Goal: Information Seeking & Learning: Understand process/instructions

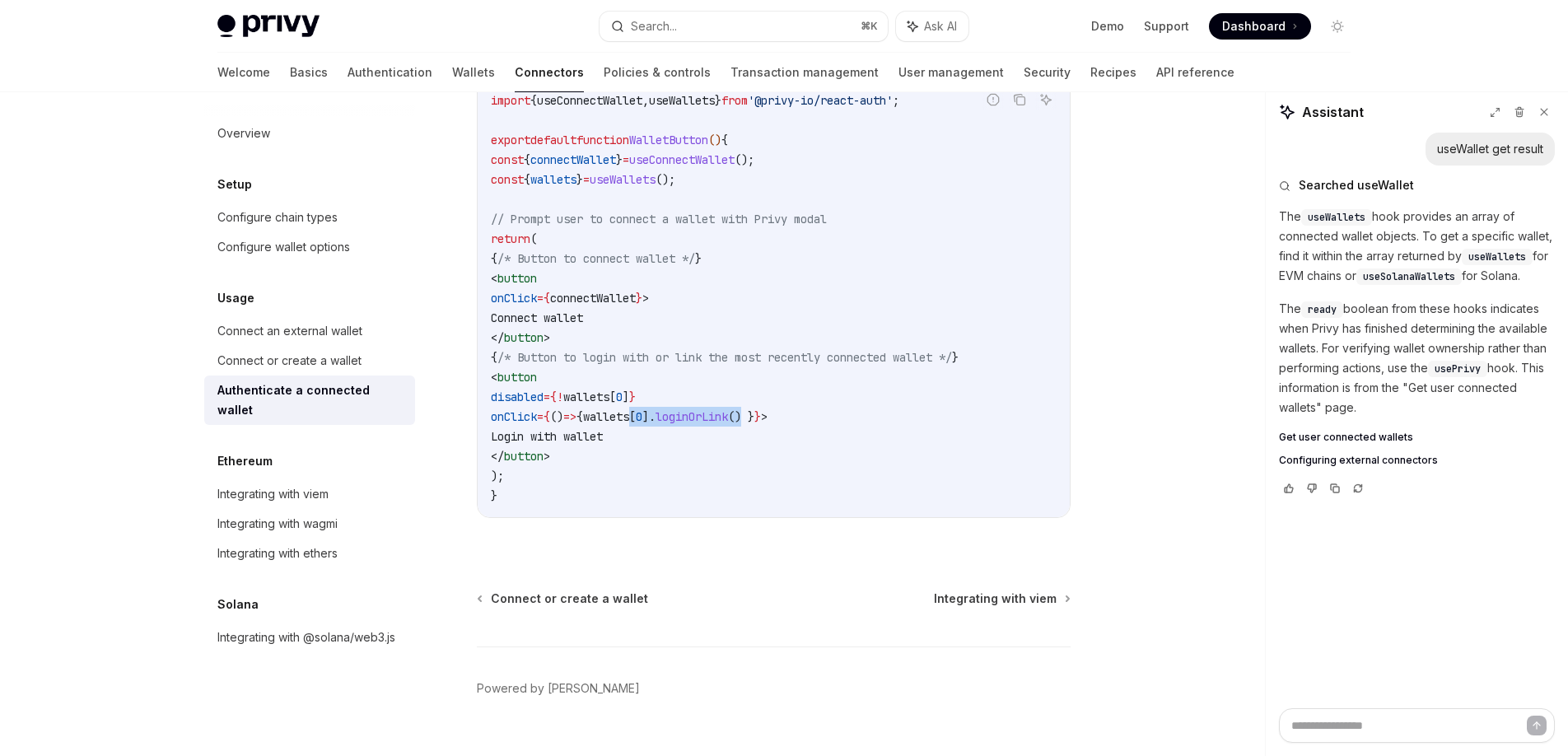
scroll to position [945, 0]
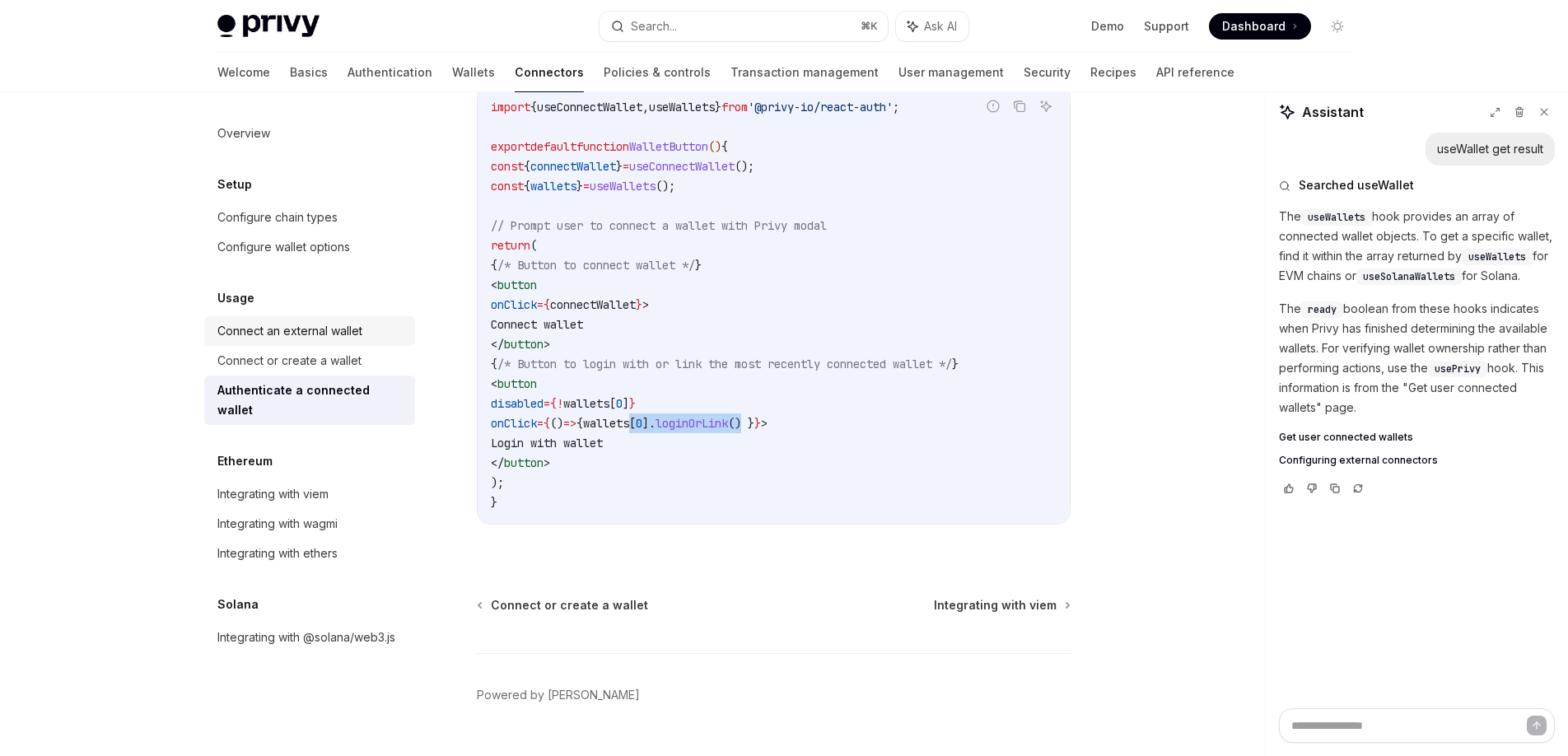
click at [341, 333] on div "Connect an external wallet" at bounding box center [290, 331] width 145 height 20
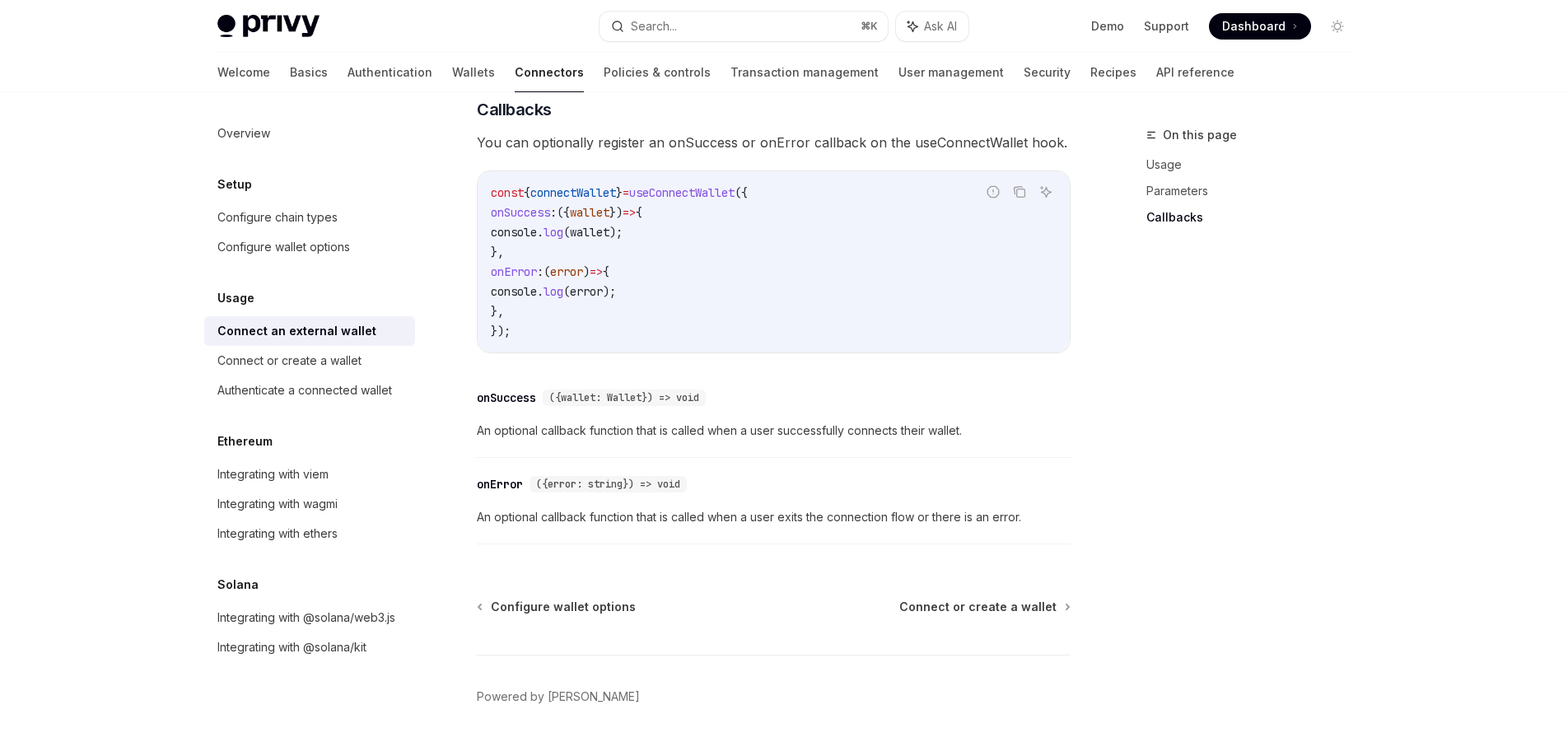
scroll to position [1053, 0]
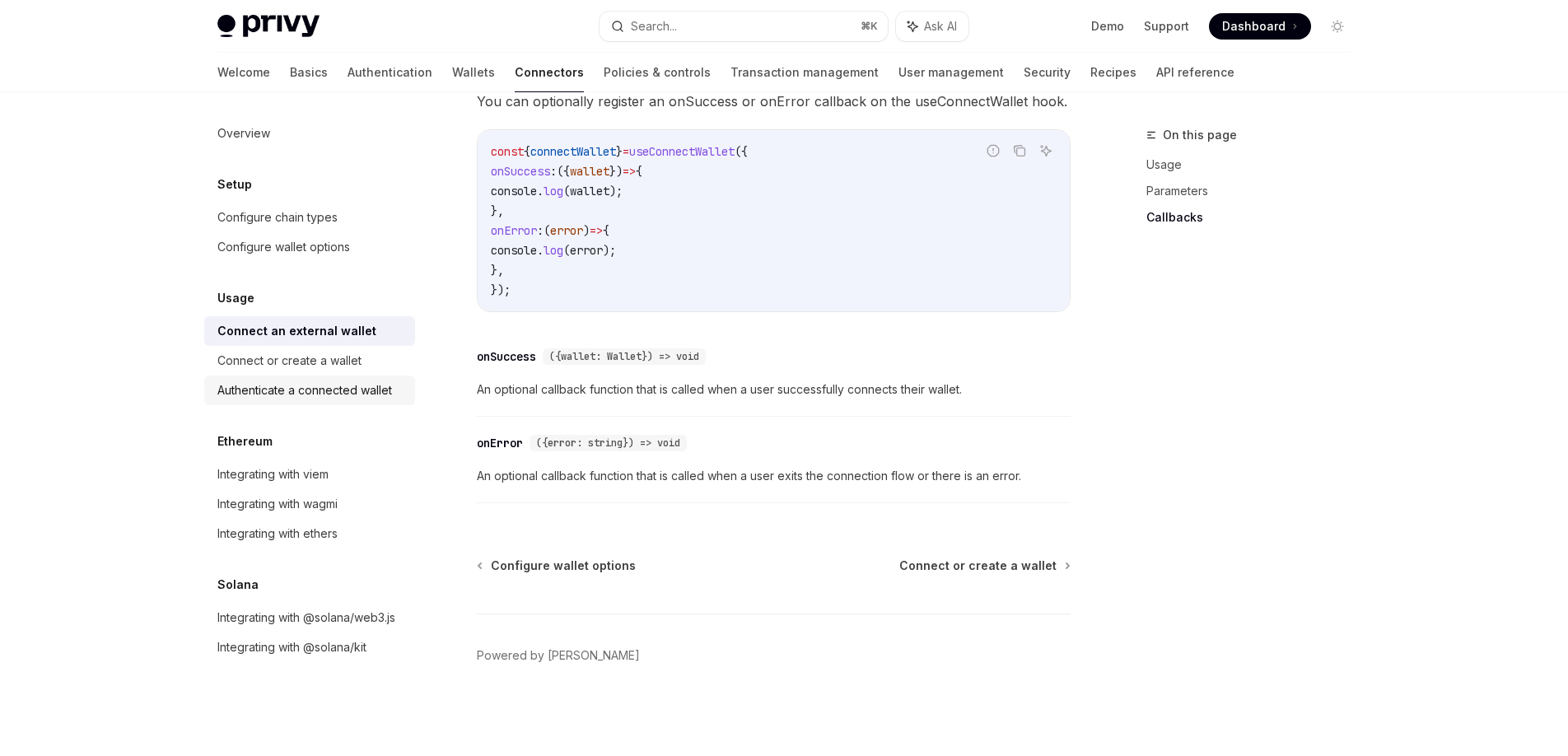
click at [338, 388] on div "Authenticate a connected wallet" at bounding box center [305, 390] width 174 height 20
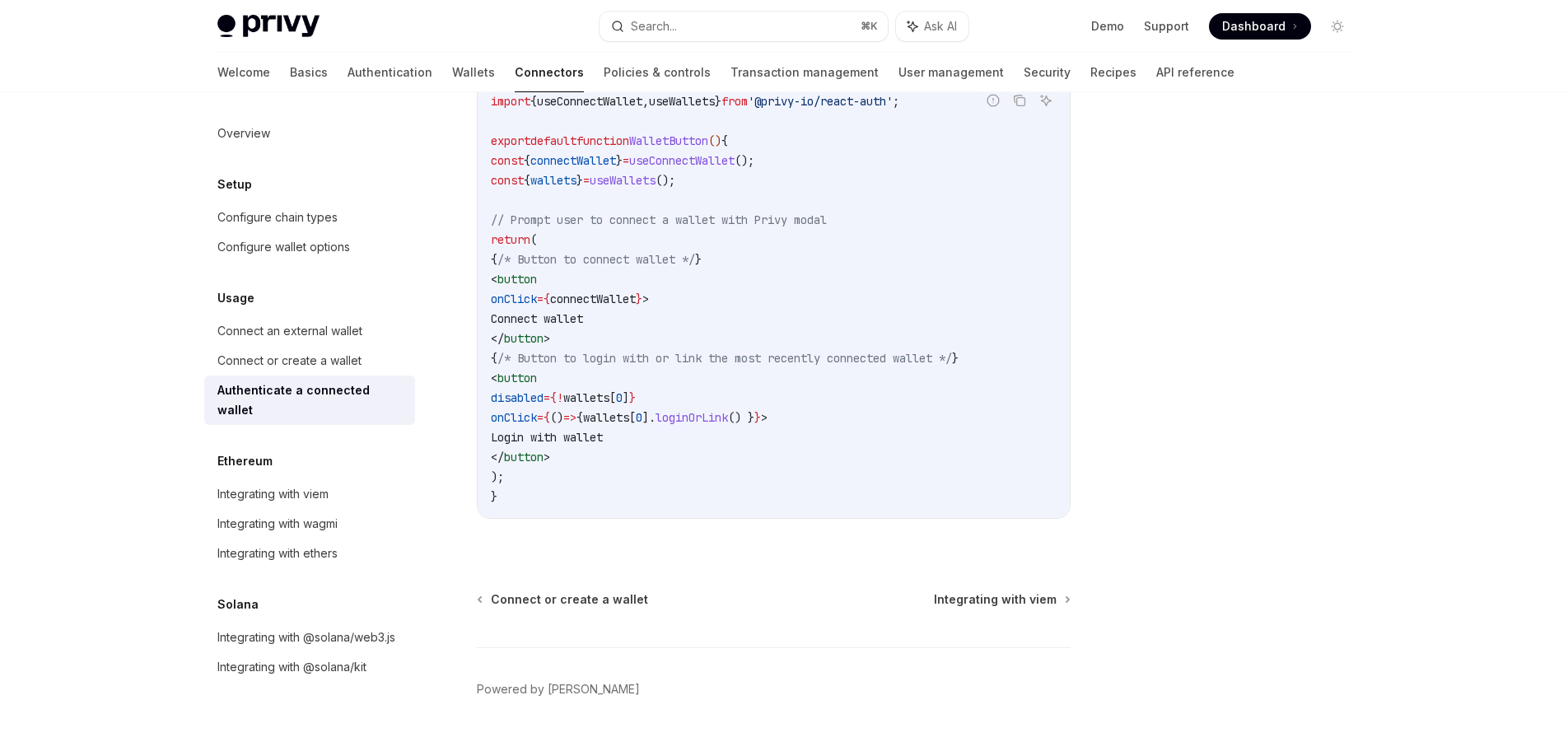
scroll to position [960, 0]
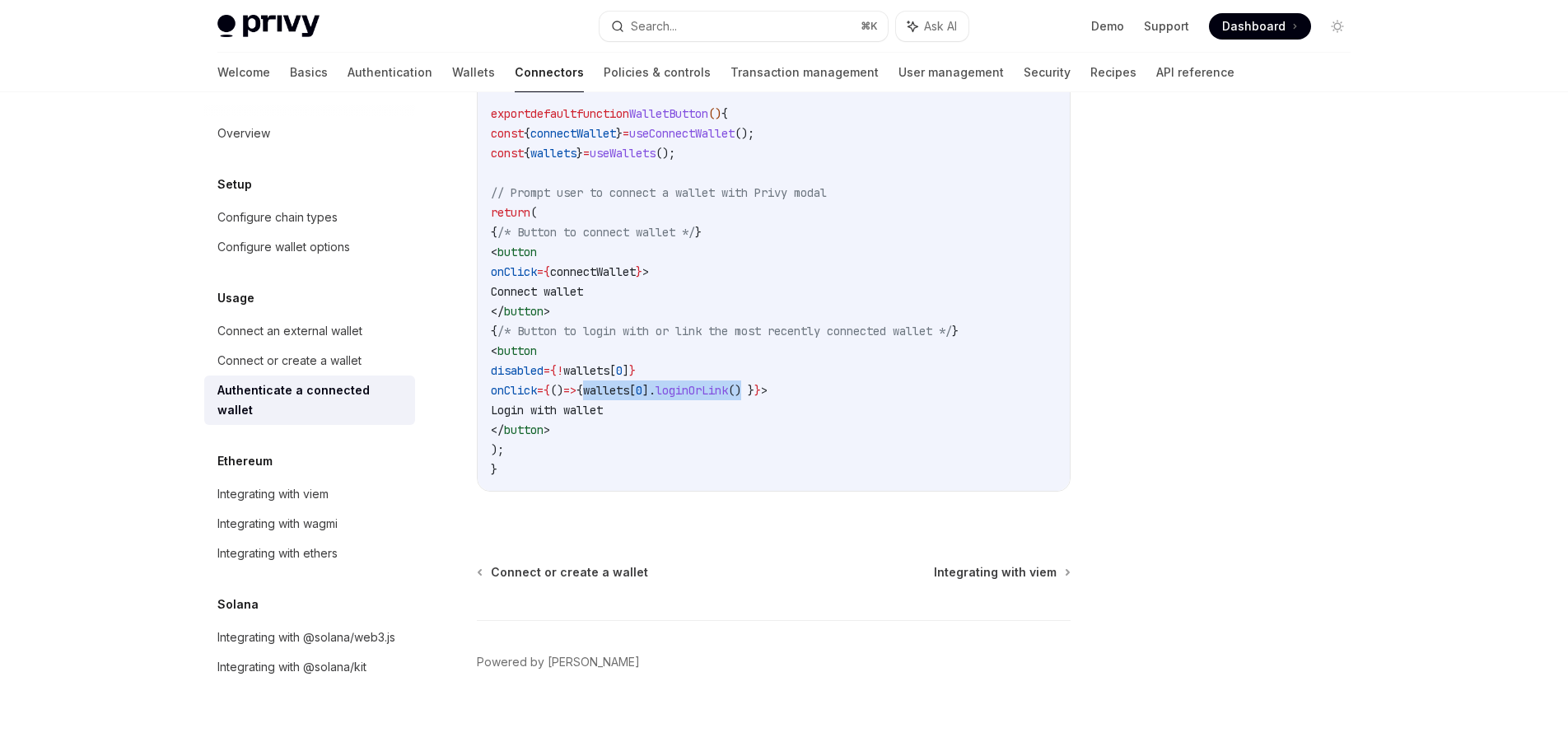
drag, startPoint x: 832, startPoint y: 405, endPoint x: 663, endPoint y: 394, distance: 169.4
click at [663, 394] on span "onClick = { () => { wallets [ 0 ]. loginOrLink () } } >" at bounding box center [629, 390] width 277 height 15
copy span "wallets [ 0 ]. loginOrLink ()"
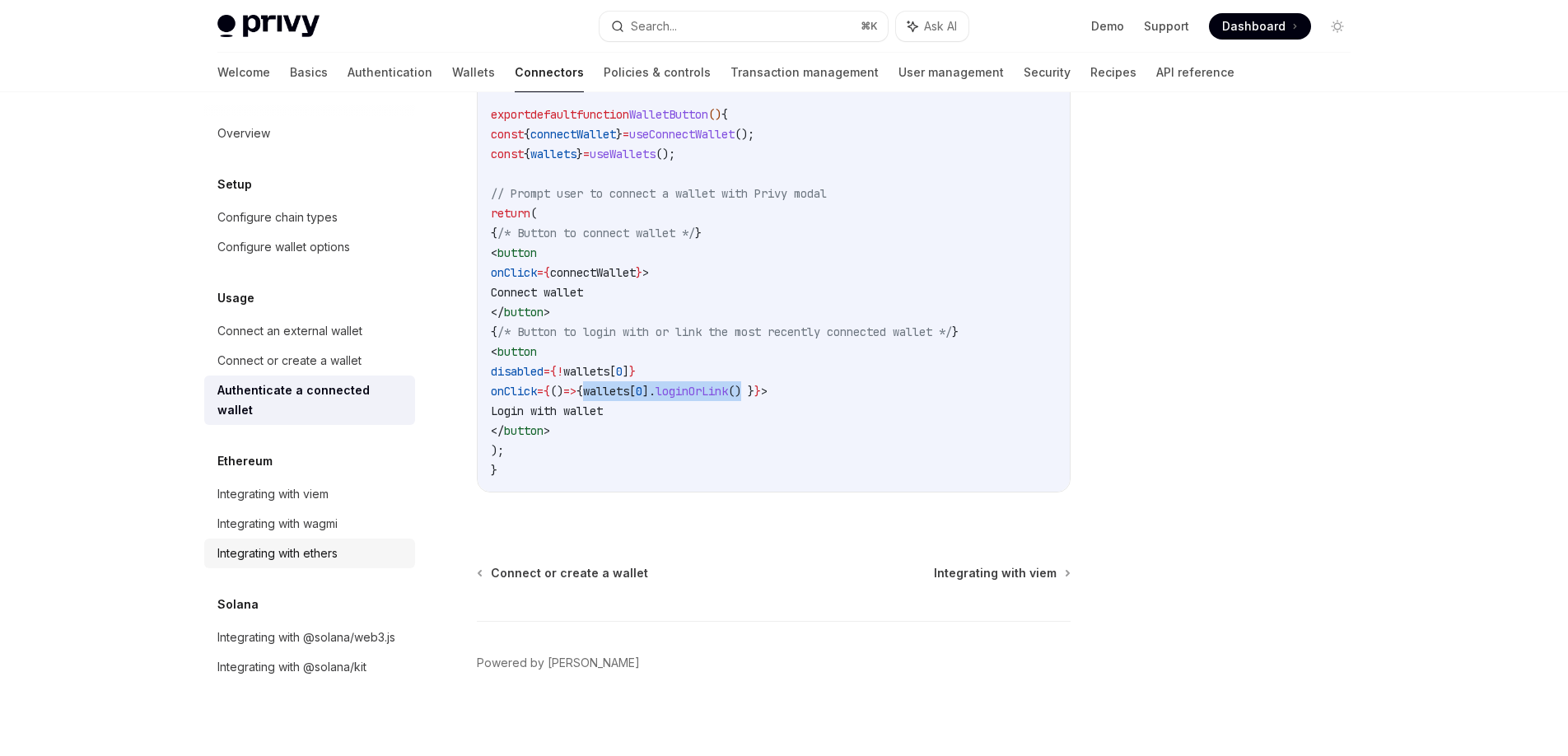
click at [321, 543] on div "Integrating with ethers" at bounding box center [278, 553] width 120 height 20
type textarea "*"
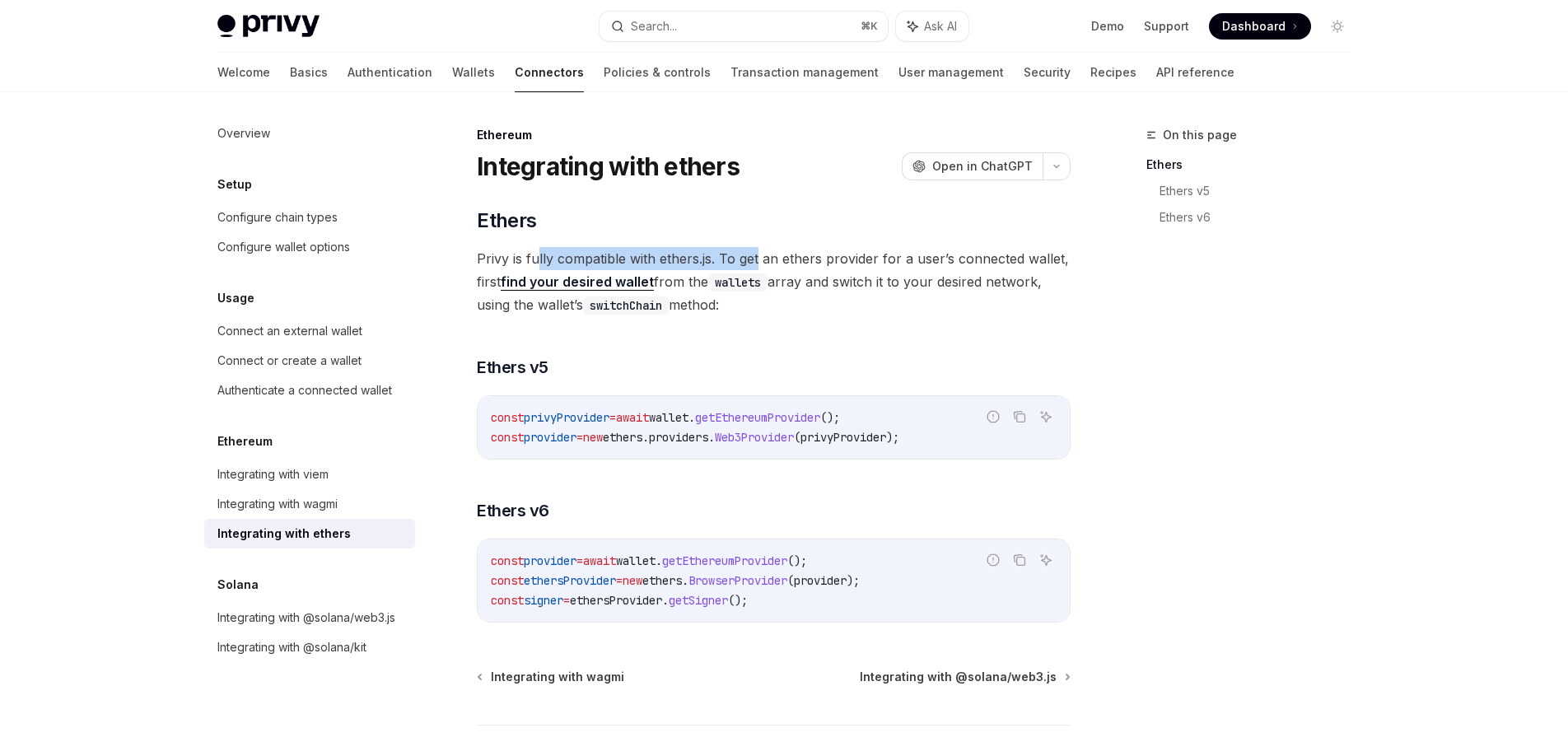
drag, startPoint x: 539, startPoint y: 258, endPoint x: 757, endPoint y: 258, distance: 218.0
click at [757, 258] on span "Privy is fully compatible with ethers.js. To get an ethers provider for a user’…" at bounding box center [774, 281] width 594 height 69
drag, startPoint x: 930, startPoint y: 254, endPoint x: 1060, endPoint y: 266, distance: 130.6
click at [1058, 265] on span "Privy is fully compatible with ethers.js. To get an ethers provider for a user’…" at bounding box center [774, 281] width 594 height 69
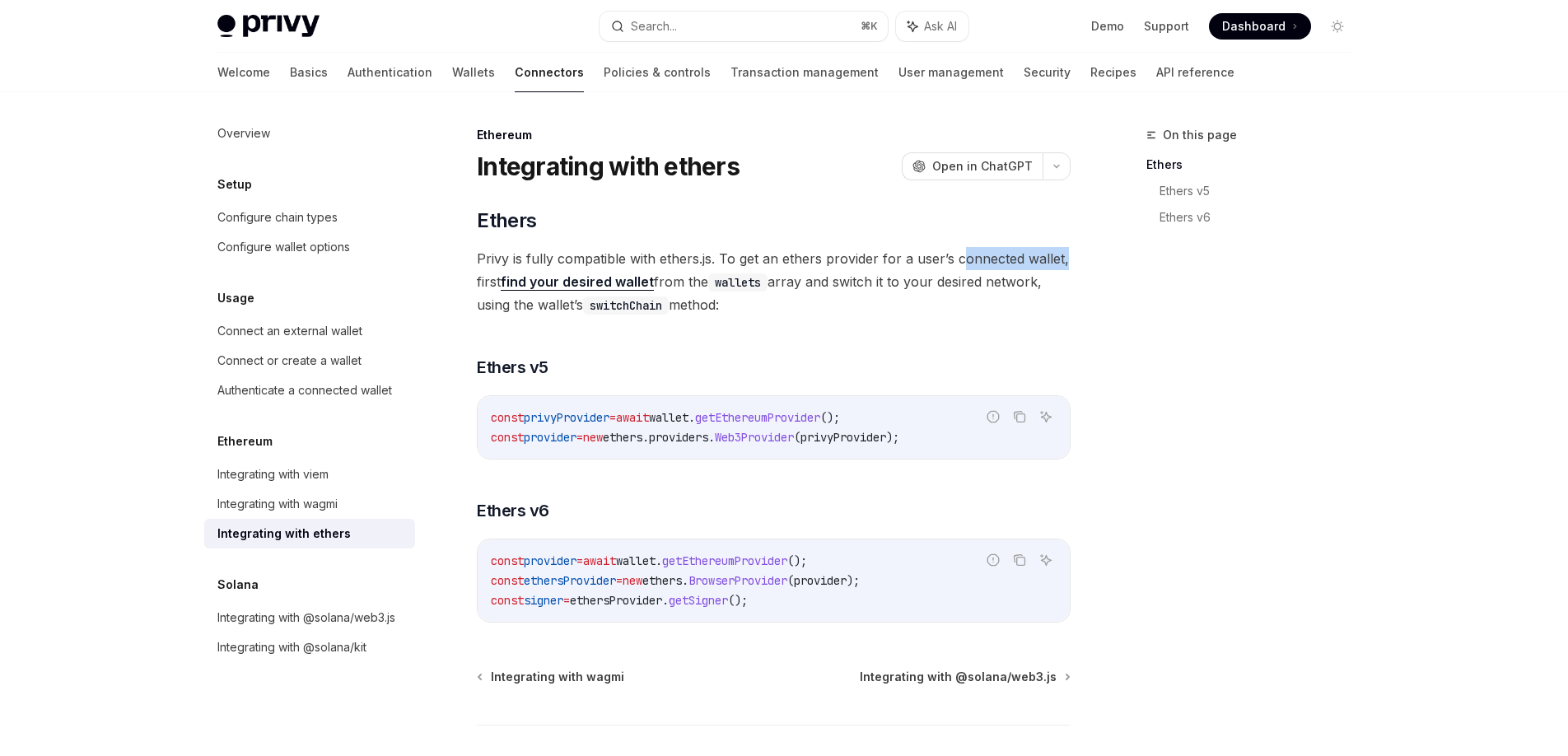
drag, startPoint x: 958, startPoint y: 256, endPoint x: 1094, endPoint y: 256, distance: 136.0
click at [1094, 256] on div "On this page Ethers Ethers v5 Ethers v6 Ethereum Integrating with ethers OpenAI…" at bounding box center [784, 479] width 1160 height 775
click at [1095, 257] on div "On this page Ethers Ethers v5 Ethers v6 Ethereum Integrating with ethers OpenAI…" at bounding box center [784, 479] width 1160 height 775
drag, startPoint x: 670, startPoint y: 282, endPoint x: 858, endPoint y: 288, distance: 188.1
click at [822, 286] on span "Privy is fully compatible with ethers.js. To get an ethers provider for a user’…" at bounding box center [774, 281] width 594 height 69
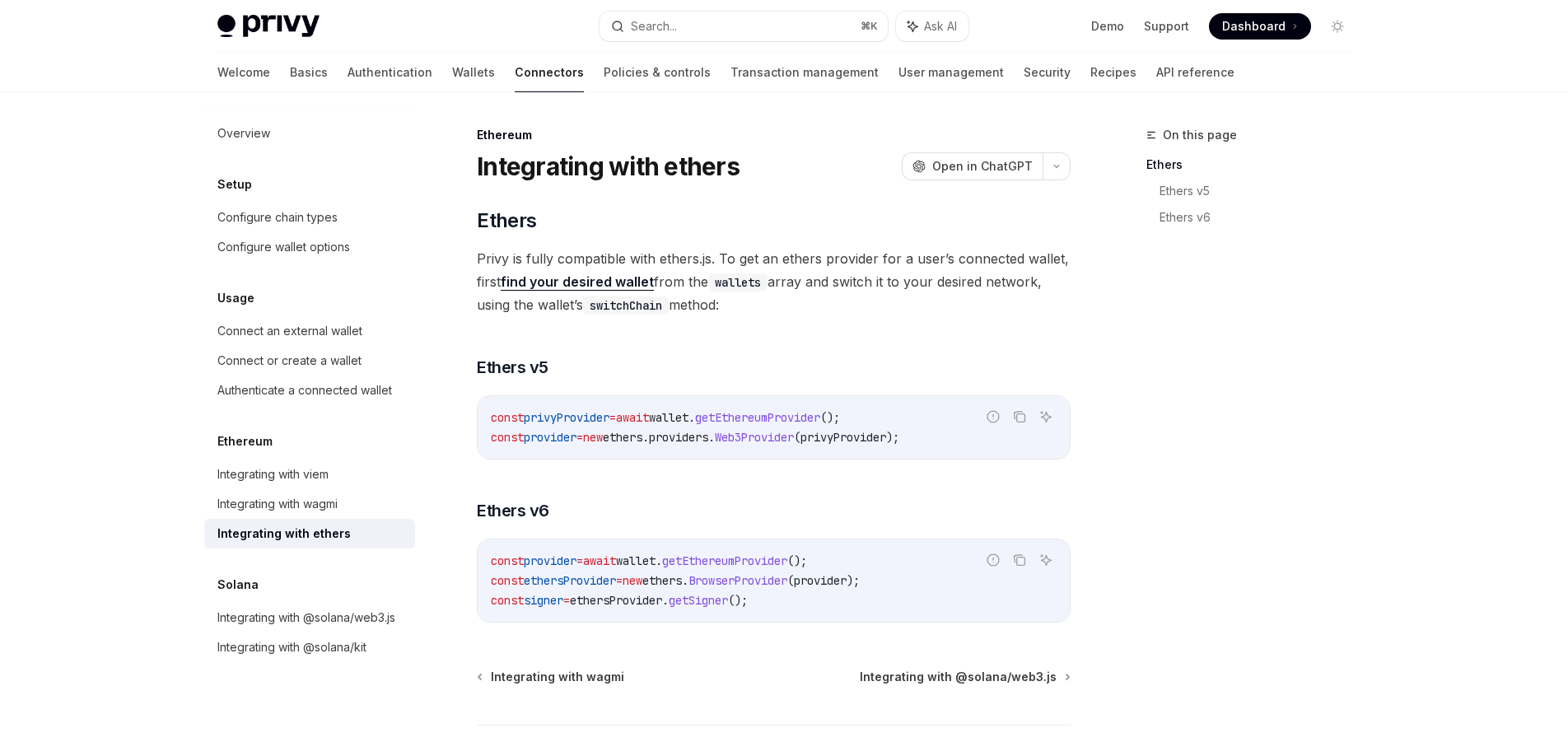
click at [858, 288] on span "Privy is fully compatible with ethers.js. To get an ethers provider for a user’…" at bounding box center [774, 281] width 594 height 69
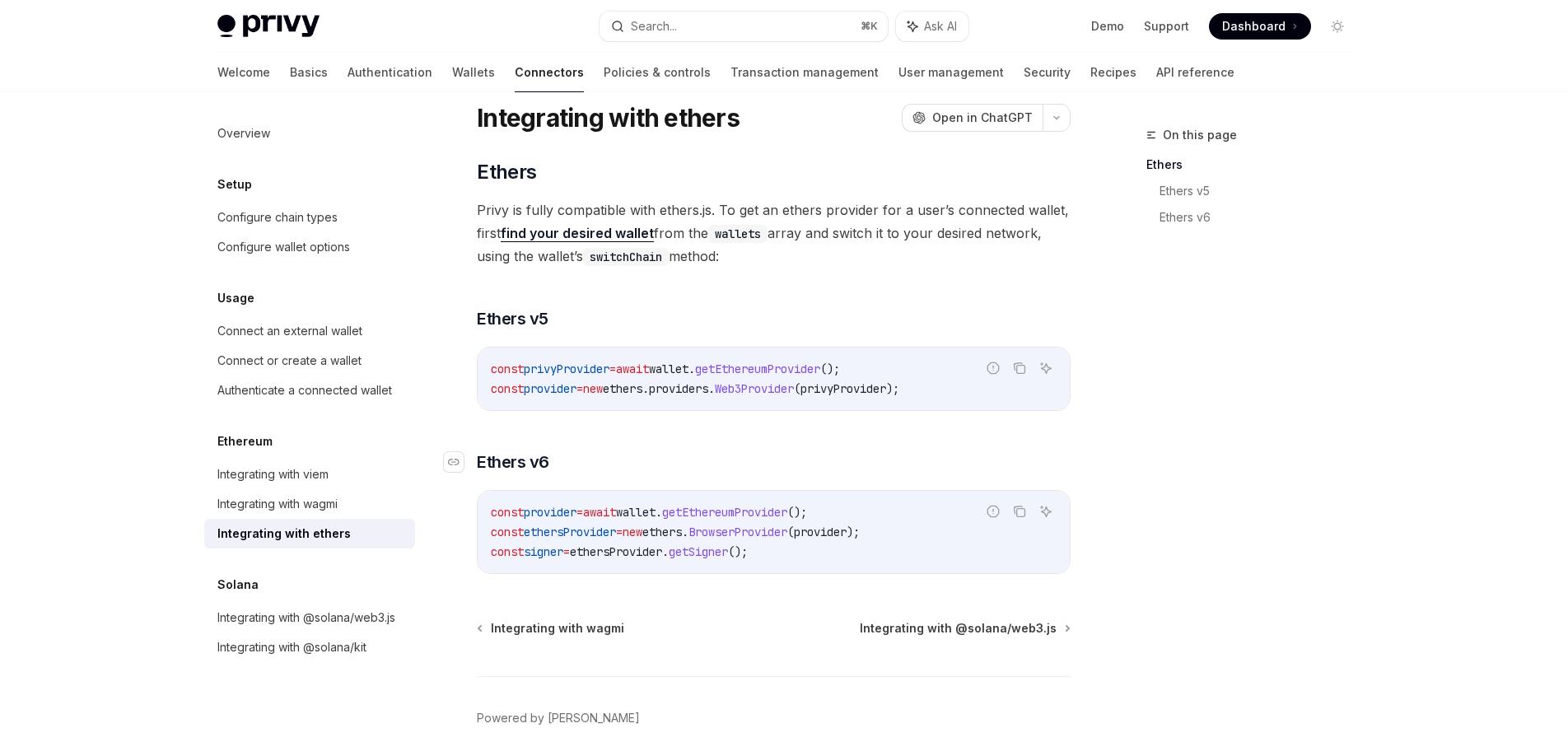
scroll to position [53, 0]
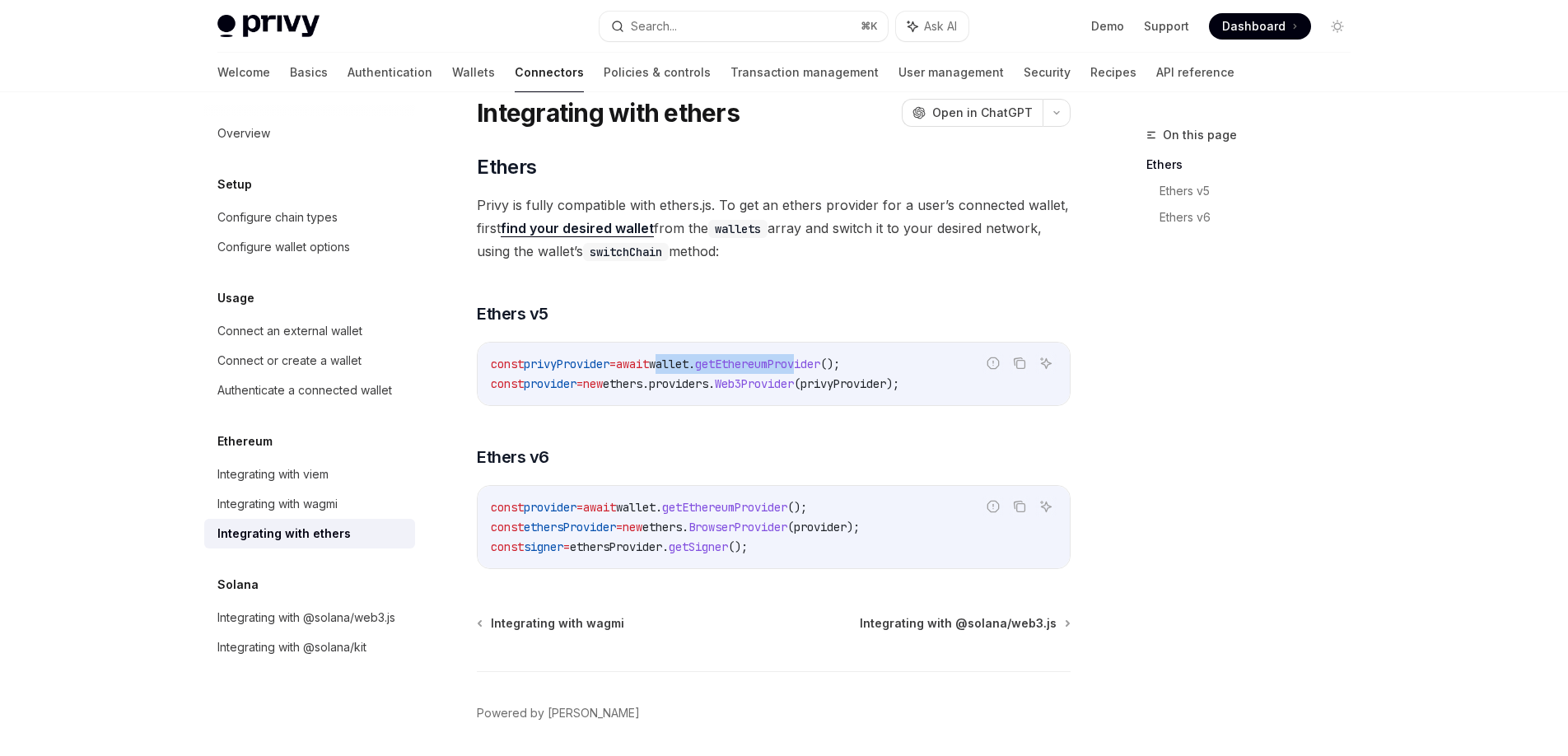
drag, startPoint x: 715, startPoint y: 368, endPoint x: 838, endPoint y: 370, distance: 123.0
click at [838, 370] on span "const privyProvider = await wallet . getEthereumProvider ();" at bounding box center [666, 364] width 349 height 15
click at [902, 365] on code "const privyProvider = await wallet . getEthereumProvider (); const provider = n…" at bounding box center [774, 374] width 566 height 40
drag, startPoint x: 689, startPoint y: 366, endPoint x: 901, endPoint y: 365, distance: 212.0
click at [902, 365] on code "const privyProvider = await wallet . getEthereumProvider (); const provider = n…" at bounding box center [774, 374] width 566 height 40
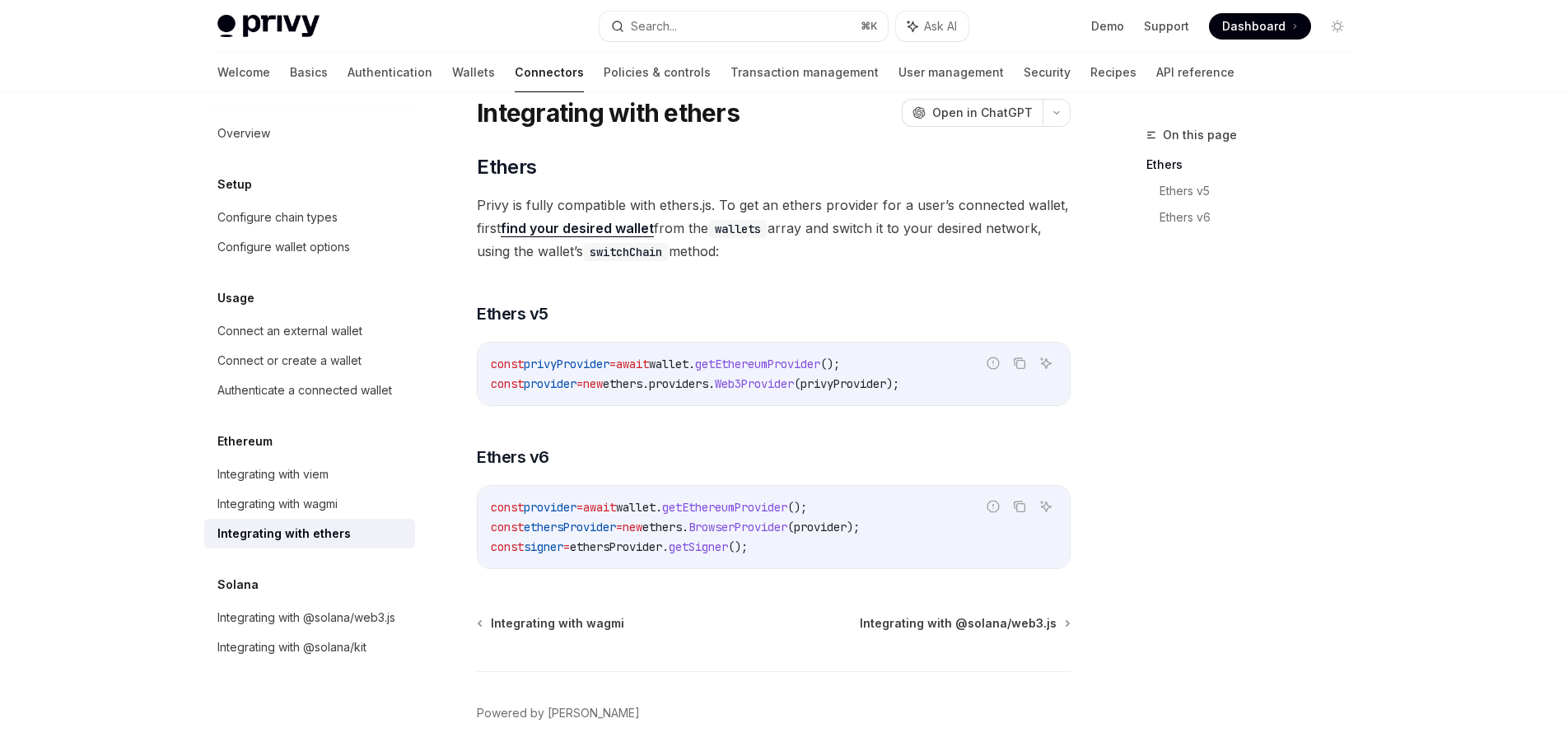
click at [906, 363] on code "const privyProvider = await wallet . getEthereumProvider (); const provider = n…" at bounding box center [774, 374] width 566 height 40
click at [899, 365] on code "const privyProvider = await wallet . getEthereumProvider (); const provider = n…" at bounding box center [774, 374] width 566 height 40
drag, startPoint x: 954, startPoint y: 385, endPoint x: 868, endPoint y: 384, distance: 86.0
click at [868, 384] on div "Report incorrect code Copy Ask AI const privyProvider = await wallet . getEther…" at bounding box center [774, 373] width 594 height 64
click at [869, 384] on span "privyProvider" at bounding box center [843, 384] width 86 height 15
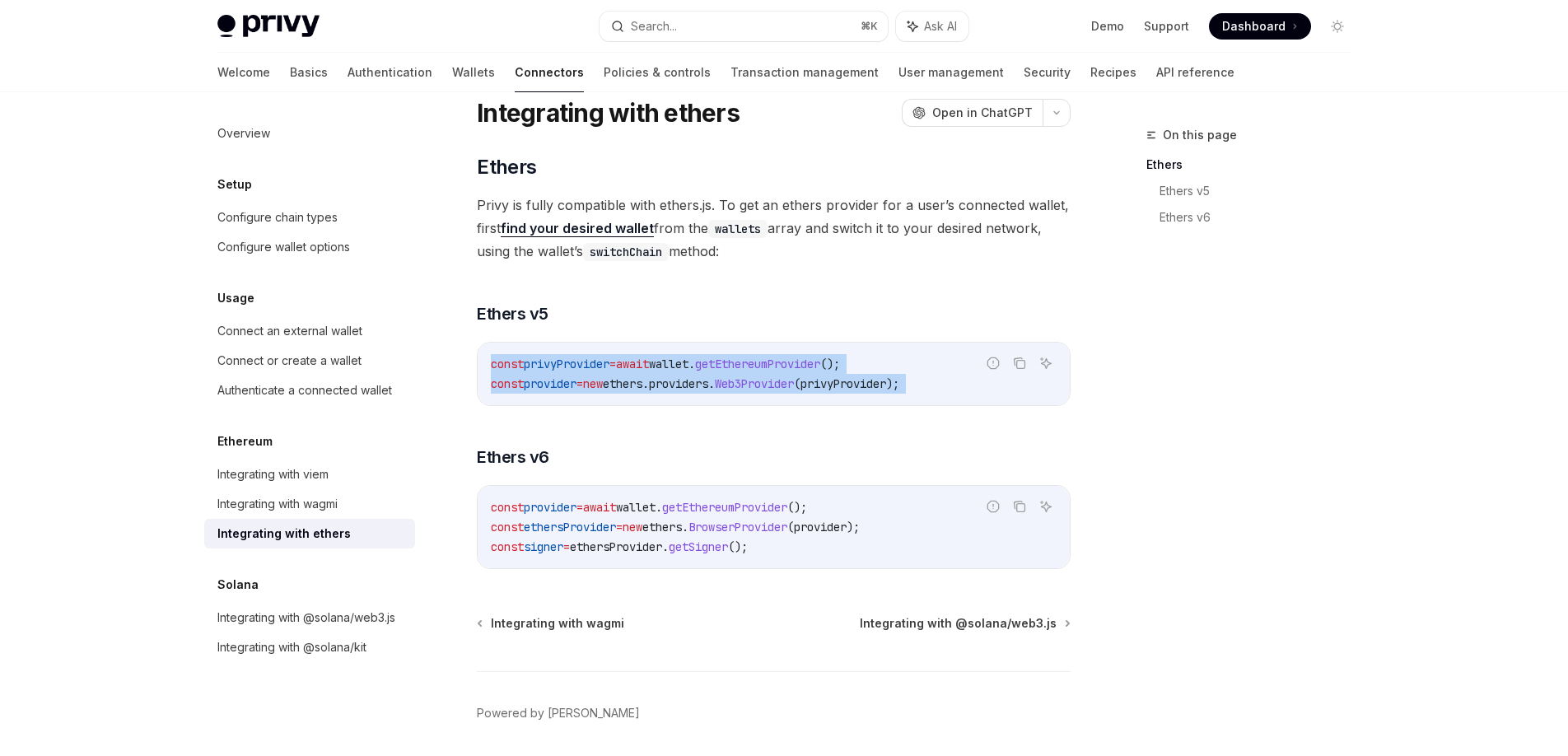
drag, startPoint x: 952, startPoint y: 383, endPoint x: 931, endPoint y: 408, distance: 32.6
click at [929, 409] on div "​ Ethers Privy is fully compatible with ethers.js. To get an ethers provider fo…" at bounding box center [774, 361] width 594 height 415
copy div "ort incorrect code Copy Ask AI const privyProvider = await wallet . getEthereum…"
click at [705, 393] on code "const privyProvider = await wallet . getEthereumProvider (); const provider = n…" at bounding box center [774, 374] width 566 height 40
drag, startPoint x: 691, startPoint y: 366, endPoint x: 851, endPoint y: 366, distance: 160.0
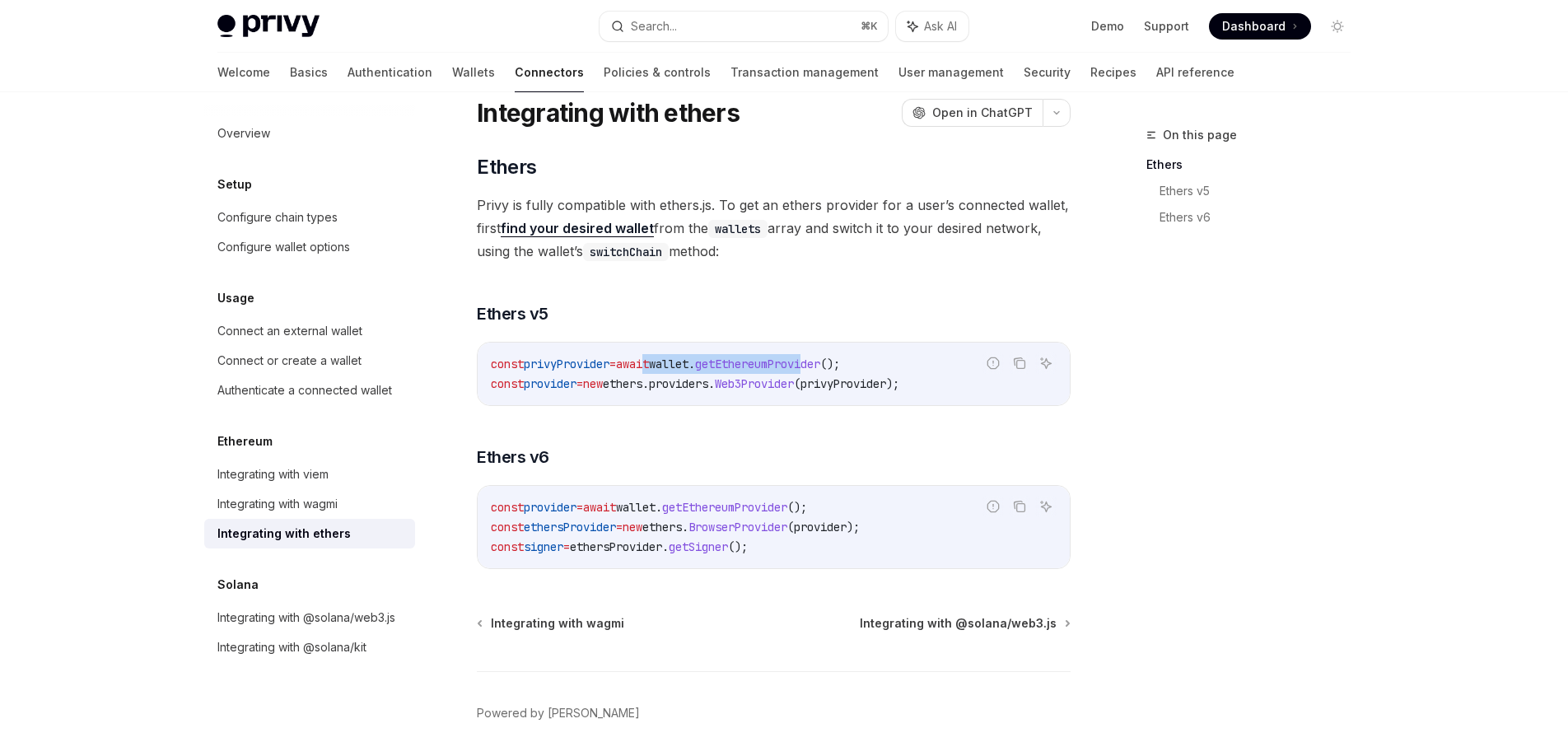
click at [840, 366] on span "const privyProvider = await wallet . getEthereumProvider ();" at bounding box center [666, 364] width 349 height 15
click at [820, 367] on span "getEthereumProvider" at bounding box center [758, 364] width 125 height 15
click at [642, 382] on span "ethers" at bounding box center [623, 384] width 40 height 15
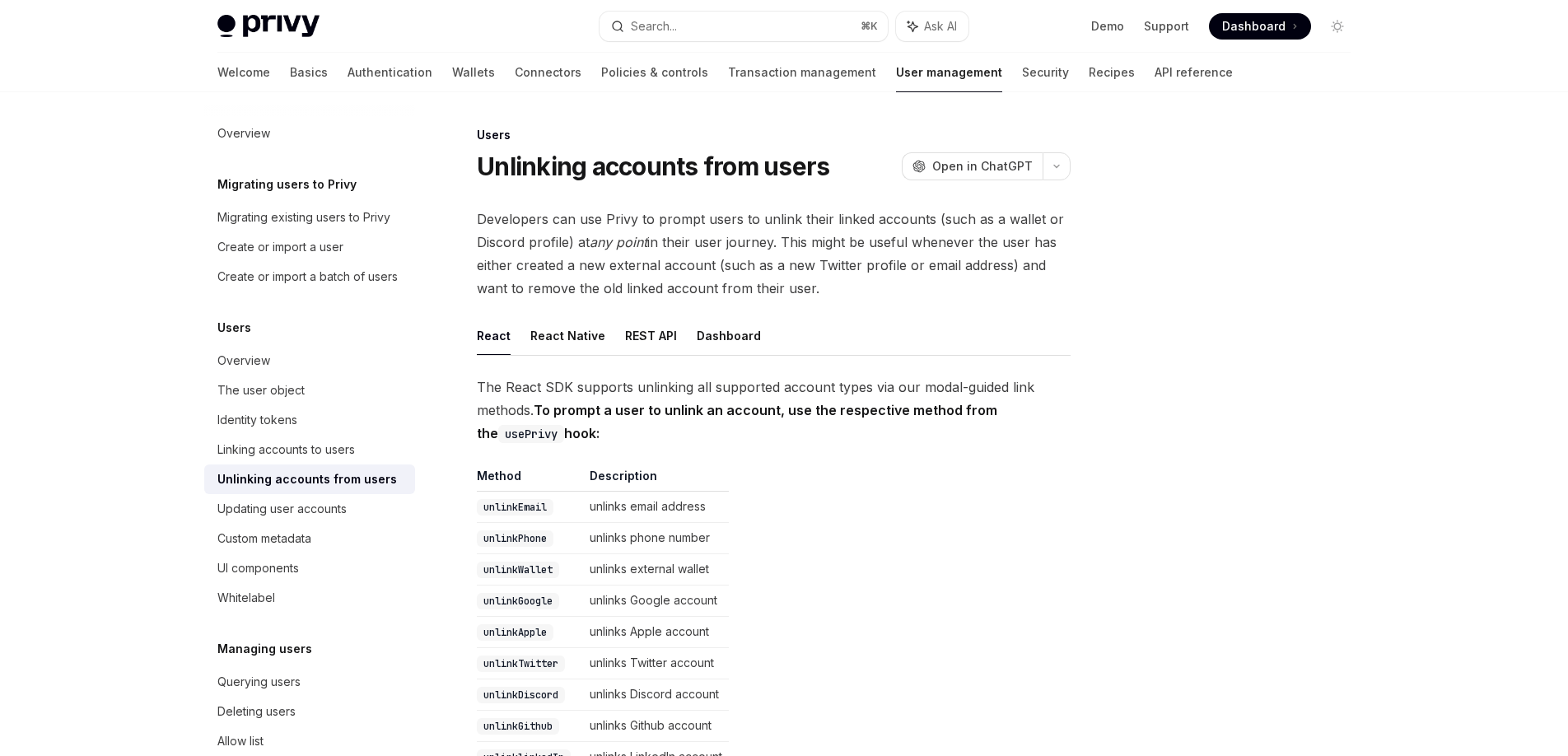
scroll to position [898, 0]
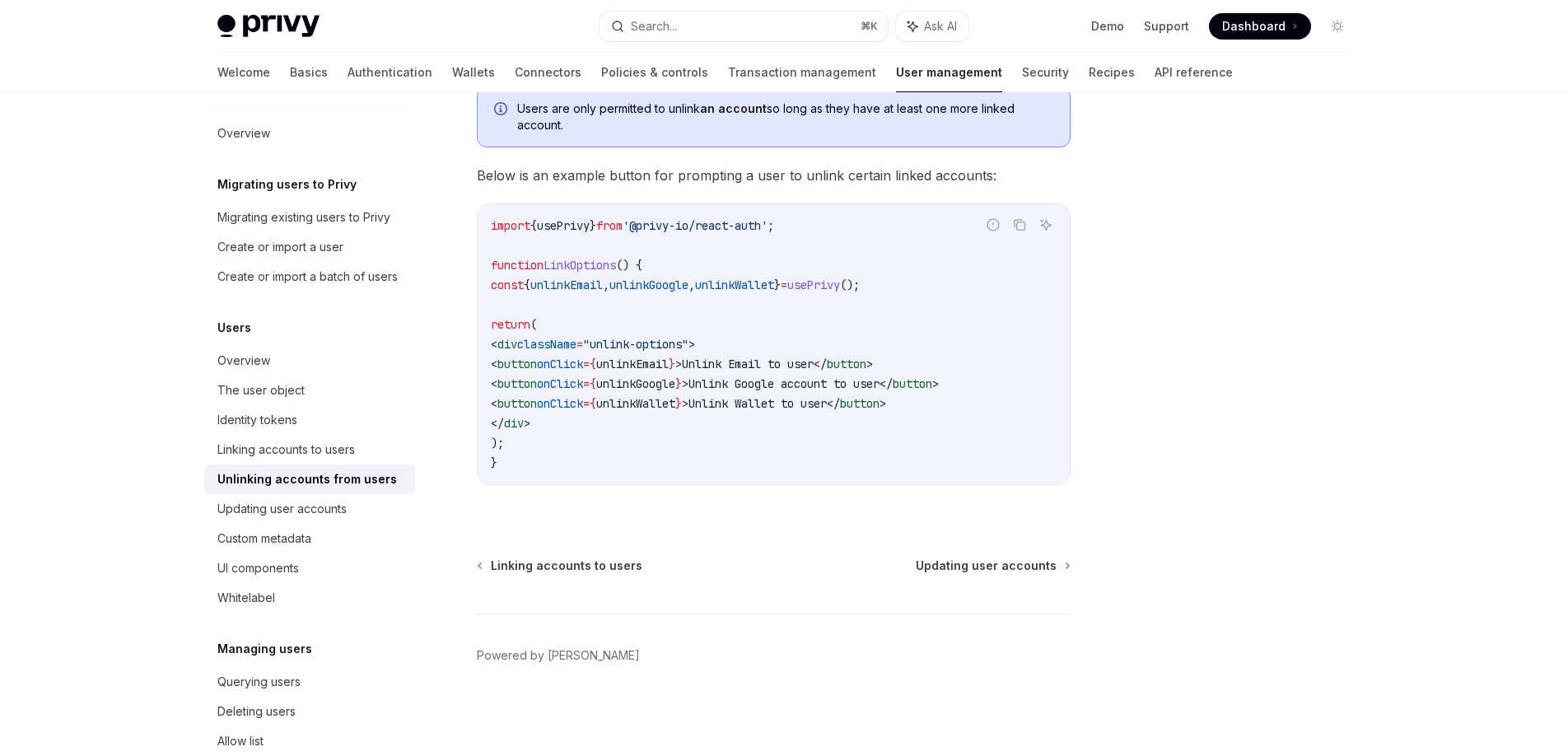
click at [1135, 235] on div at bounding box center [1238, 440] width 250 height 631
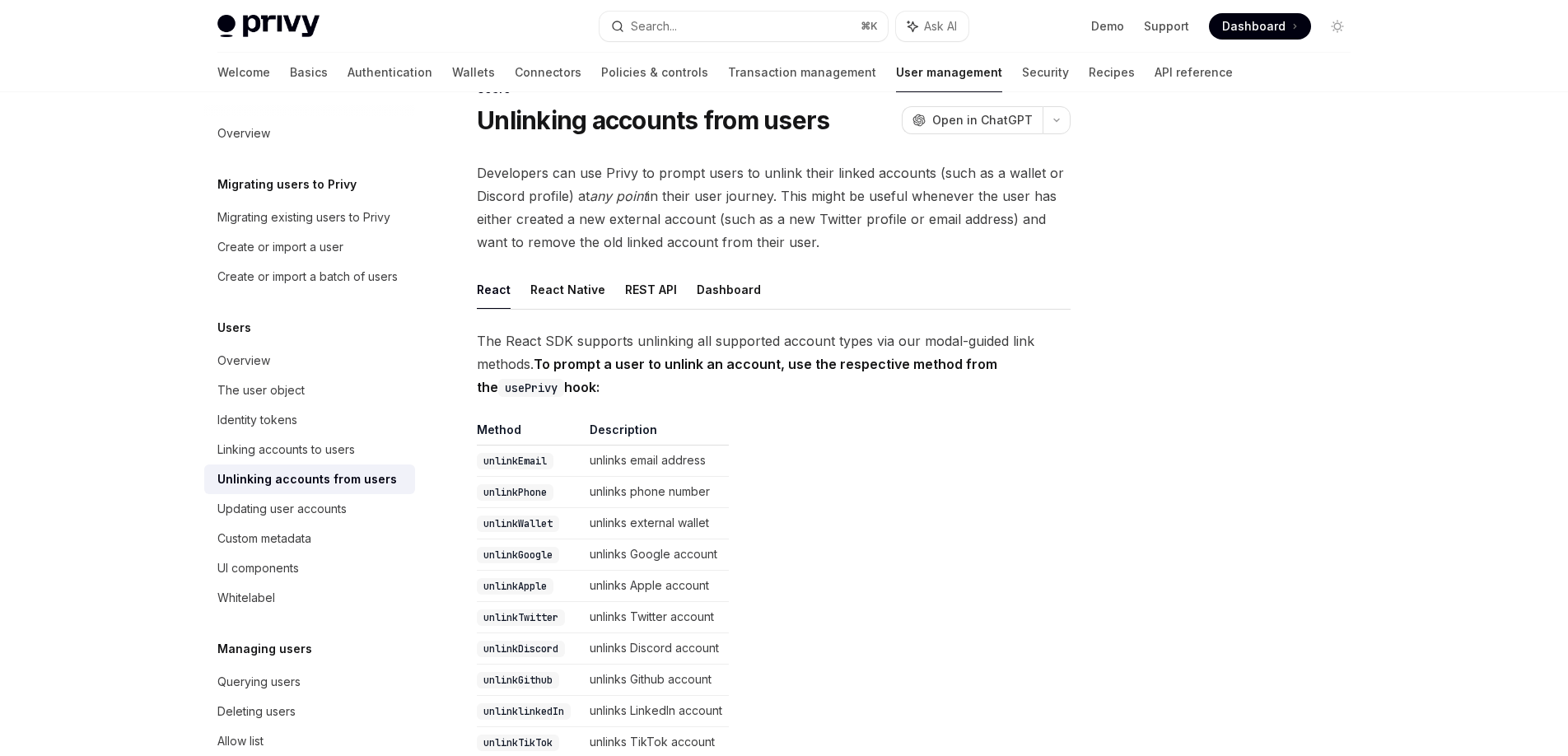
scroll to position [0, 0]
